Goal: Find specific page/section: Find specific page/section

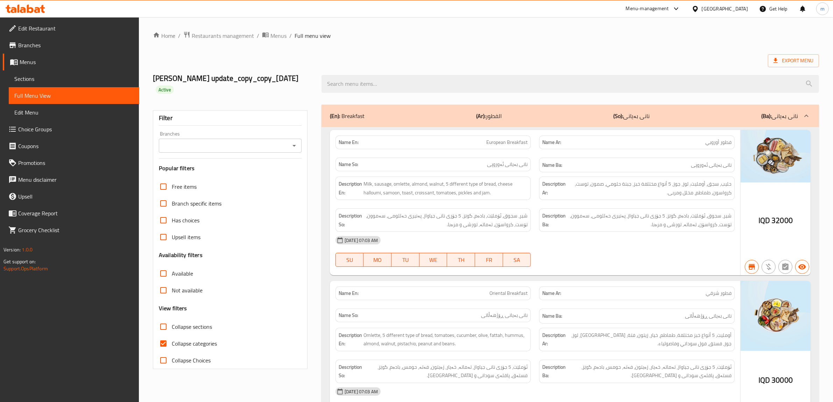
click at [275, 36] on span "Menus" at bounding box center [279, 36] width 16 height 8
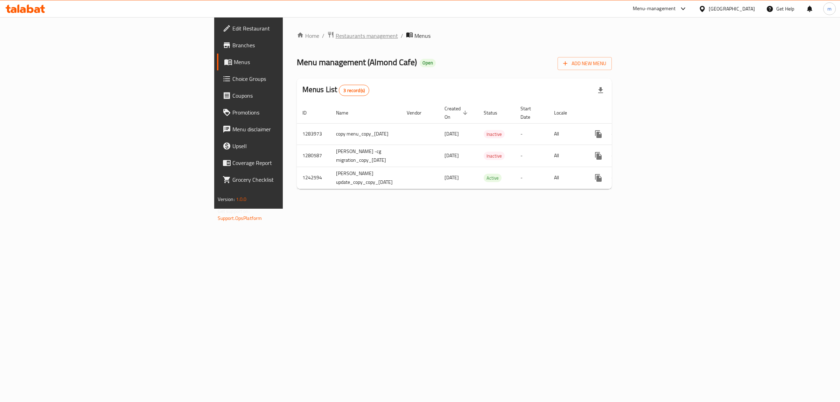
click at [336, 37] on span "Restaurants management" at bounding box center [367, 36] width 62 height 8
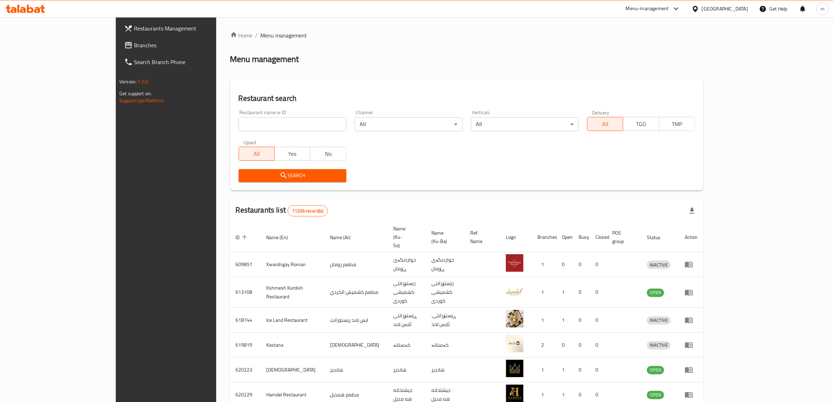
click at [239, 123] on input "search" at bounding box center [293, 124] width 108 height 14
paste input "627477"
type input "627477"
click at [244, 173] on span "Search" at bounding box center [292, 175] width 97 height 9
click at [222, 173] on div at bounding box center [416, 201] width 833 height 402
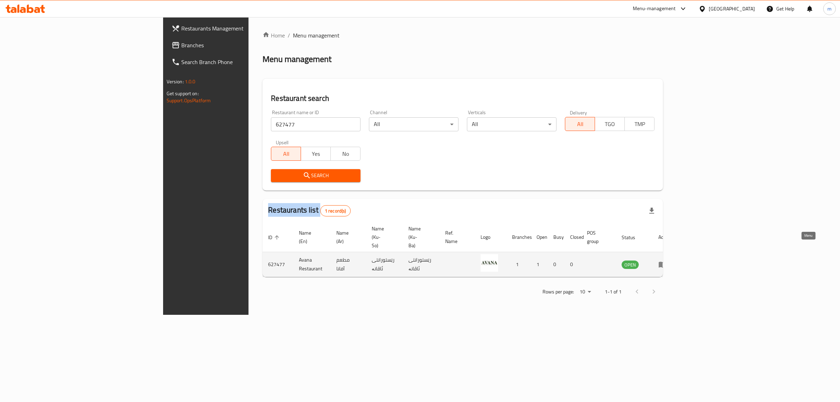
click at [666, 262] on icon "enhanced table" at bounding box center [663, 265] width 8 height 6
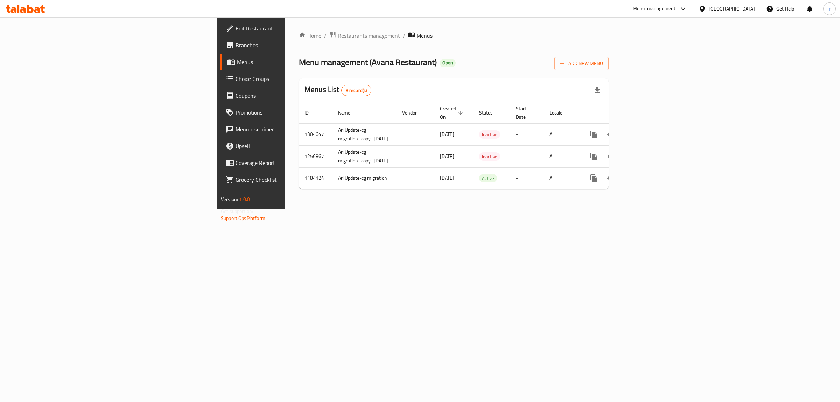
click at [236, 44] on span "Branches" at bounding box center [294, 45] width 117 height 8
click at [648, 174] on icon "enhanced table" at bounding box center [644, 177] width 6 height 6
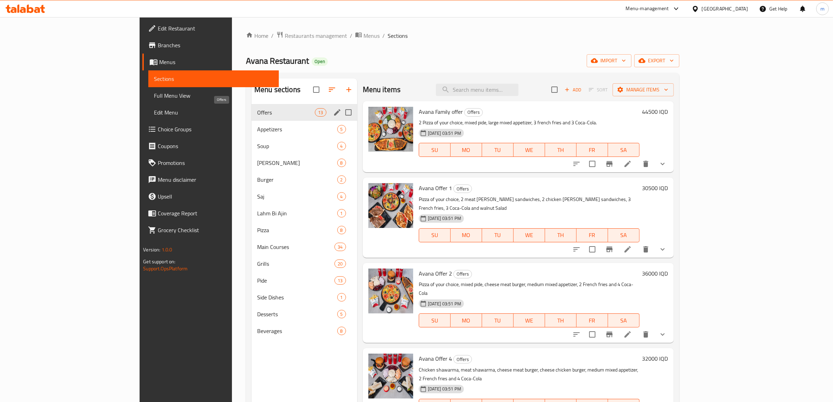
click at [257, 111] on span "Offers" at bounding box center [286, 112] width 58 height 8
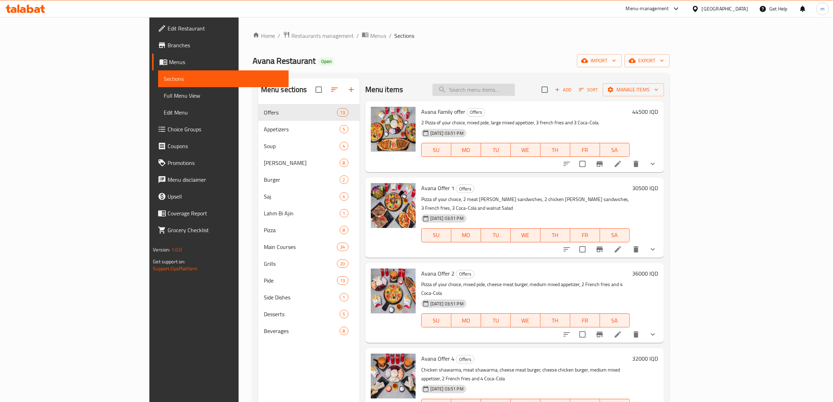
click at [515, 91] on input "search" at bounding box center [474, 90] width 83 height 12
click at [515, 88] on input "search" at bounding box center [474, 90] width 83 height 12
click at [164, 95] on span "Full Menu View" at bounding box center [223, 95] width 119 height 8
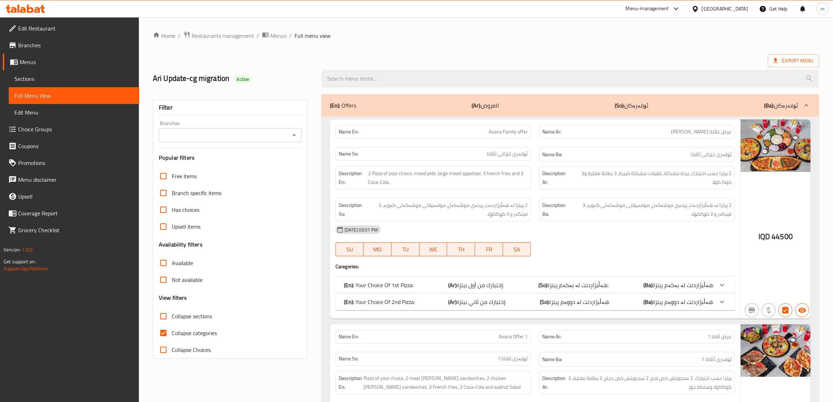
click at [291, 131] on icon "Open" at bounding box center [294, 135] width 8 height 8
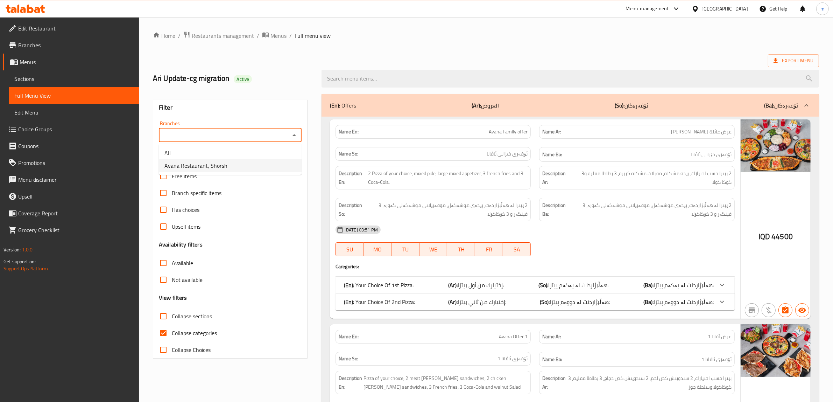
click at [298, 166] on li "Avana Restaurant, Shorsh" at bounding box center [230, 165] width 143 height 13
type input "Avana Restaurant, Shorsh"
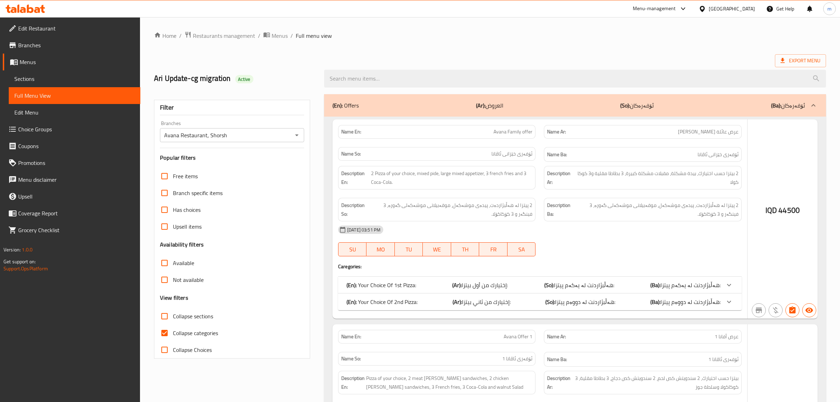
click at [161, 331] on input "Collapse categories" at bounding box center [164, 332] width 17 height 17
click at [163, 331] on input "Collapse categories" at bounding box center [164, 332] width 17 height 17
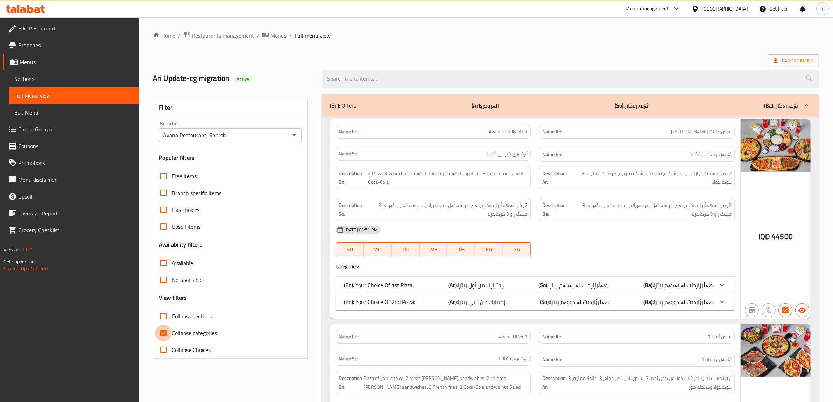
click at [165, 334] on input "Collapse categories" at bounding box center [163, 332] width 17 height 17
checkbox input "false"
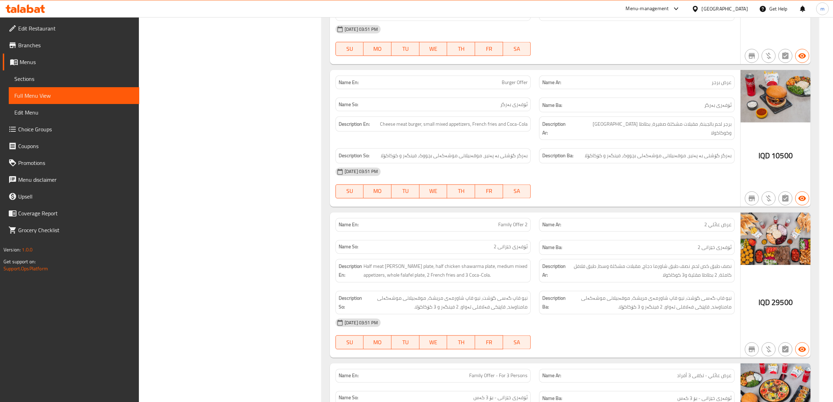
scroll to position [2937, 0]
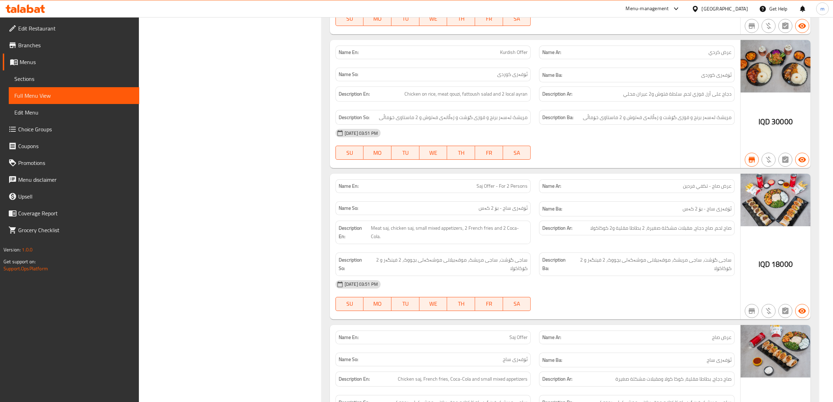
click at [61, 43] on span "Branches" at bounding box center [76, 45] width 116 height 8
